Goal: Task Accomplishment & Management: Complete application form

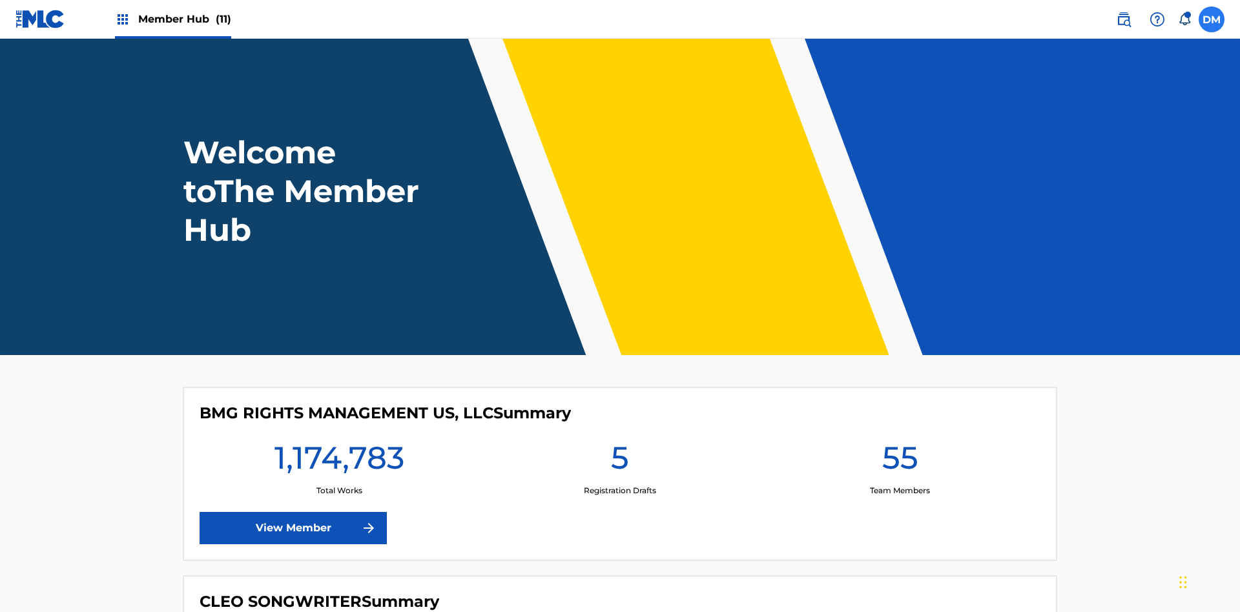
click at [1211, 19] on label at bounding box center [1211, 19] width 26 height 26
click at [1211, 19] on input "[PERSON_NAME] [PERSON_NAME] [PERSON_NAME][EMAIL_ADDRESS][DOMAIN_NAME] Notificat…" at bounding box center [1211, 19] width 0 height 0
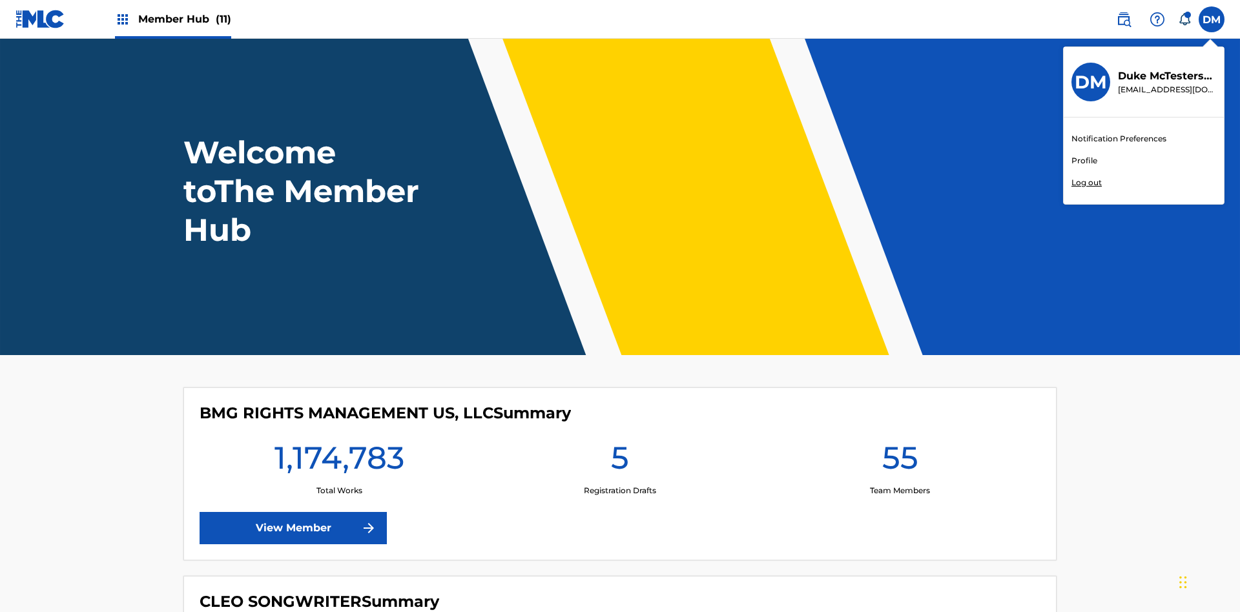
click at [1083, 161] on link "Profile" at bounding box center [1084, 161] width 26 height 12
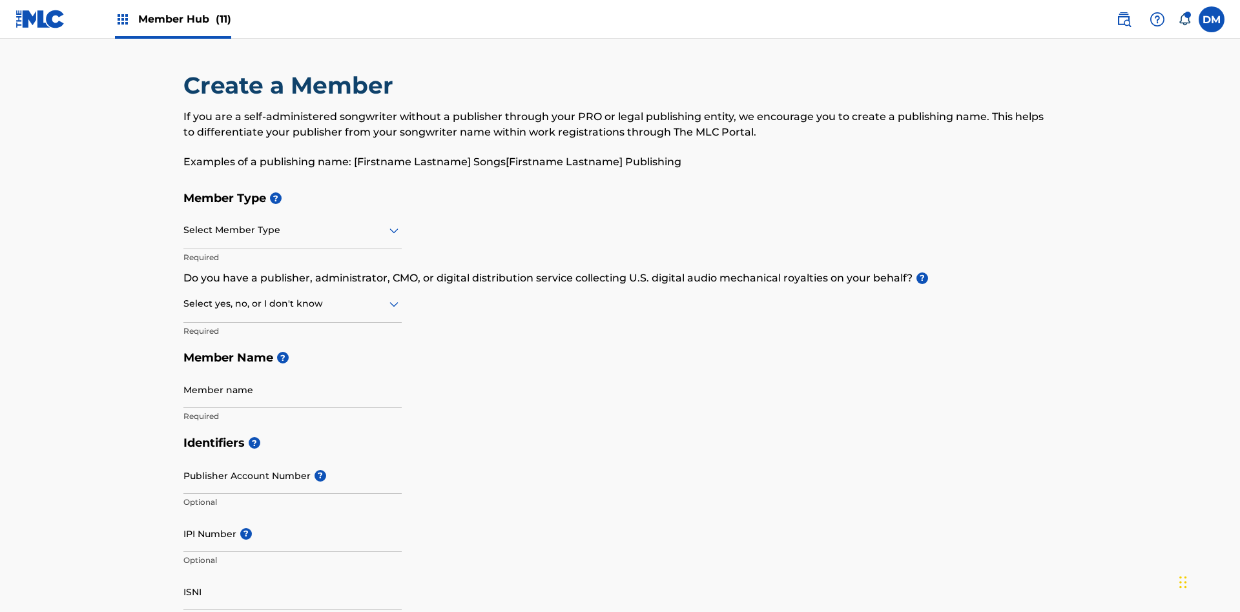
click at [184, 223] on input "text" at bounding box center [184, 230] width 3 height 14
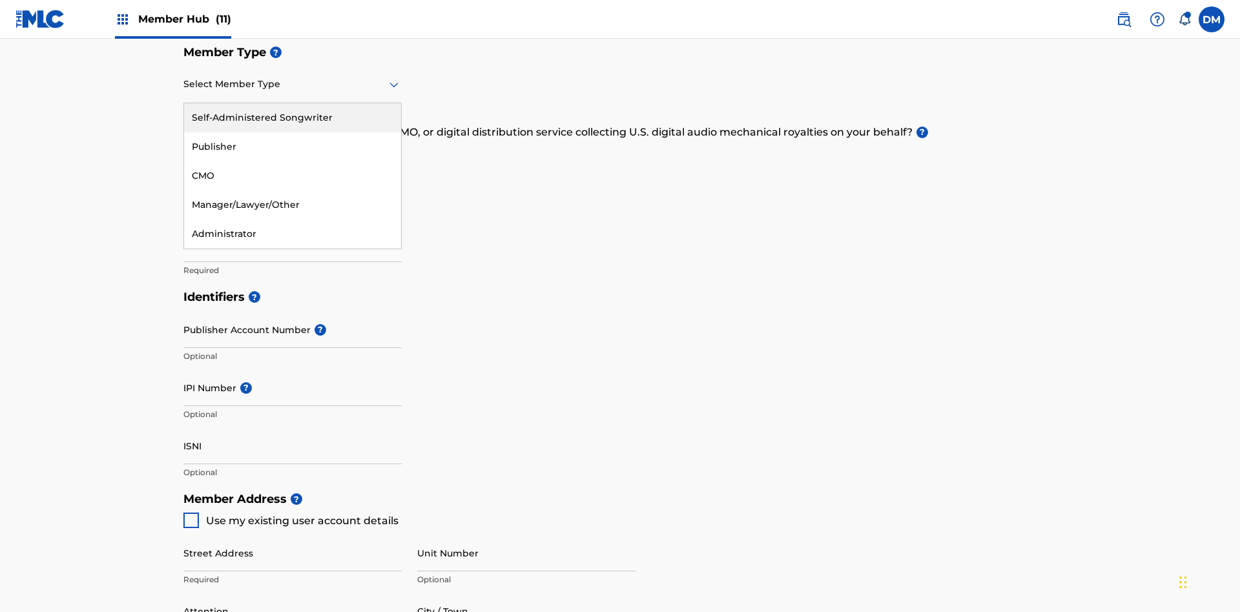
click at [292, 118] on div "Self-Administered Songwriter" at bounding box center [292, 117] width 217 height 29
click at [184, 151] on input "text" at bounding box center [184, 158] width 3 height 14
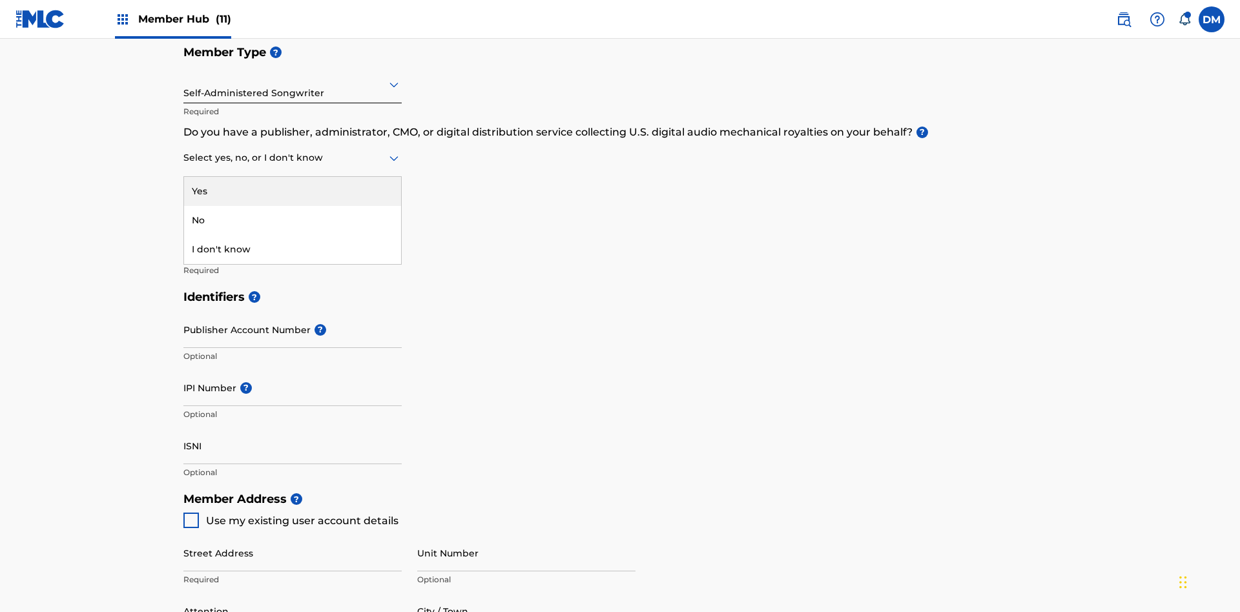
click at [292, 206] on div "No" at bounding box center [292, 220] width 217 height 29
click at [290, 515] on span "Use my existing user account details" at bounding box center [302, 521] width 192 height 12
click at [292, 225] on input "Member name" at bounding box center [292, 243] width 218 height 37
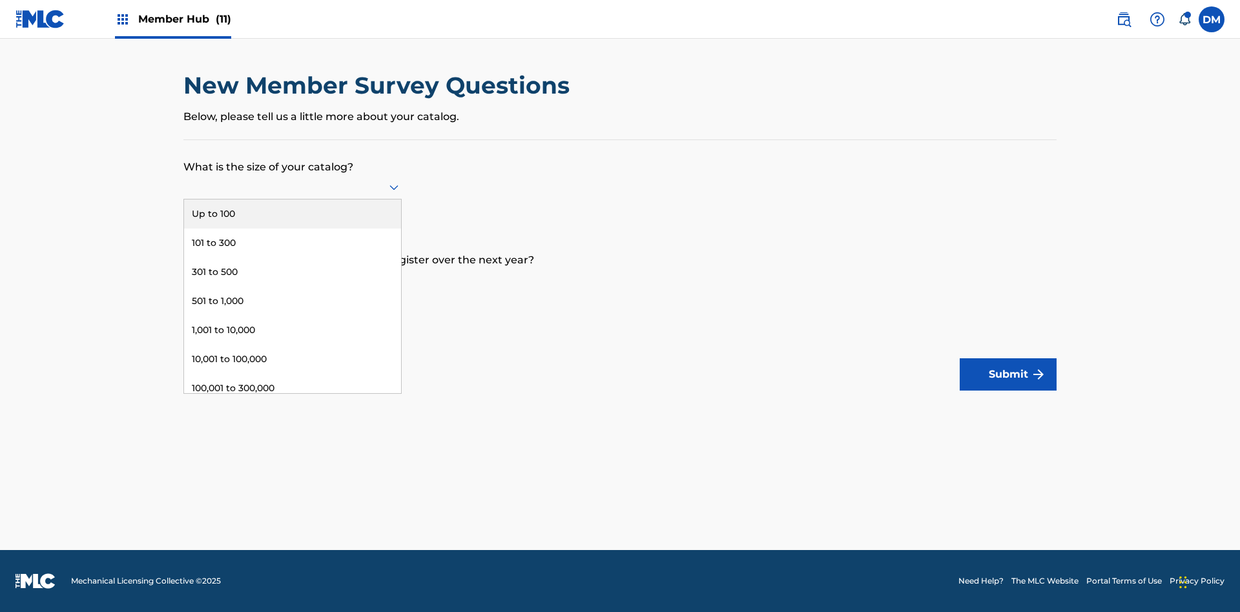
click at [292, 214] on div "Up to 100" at bounding box center [292, 214] width 217 height 29
click at [184, 280] on input "text" at bounding box center [184, 280] width 3 height 14
